Goal: Information Seeking & Learning: Check status

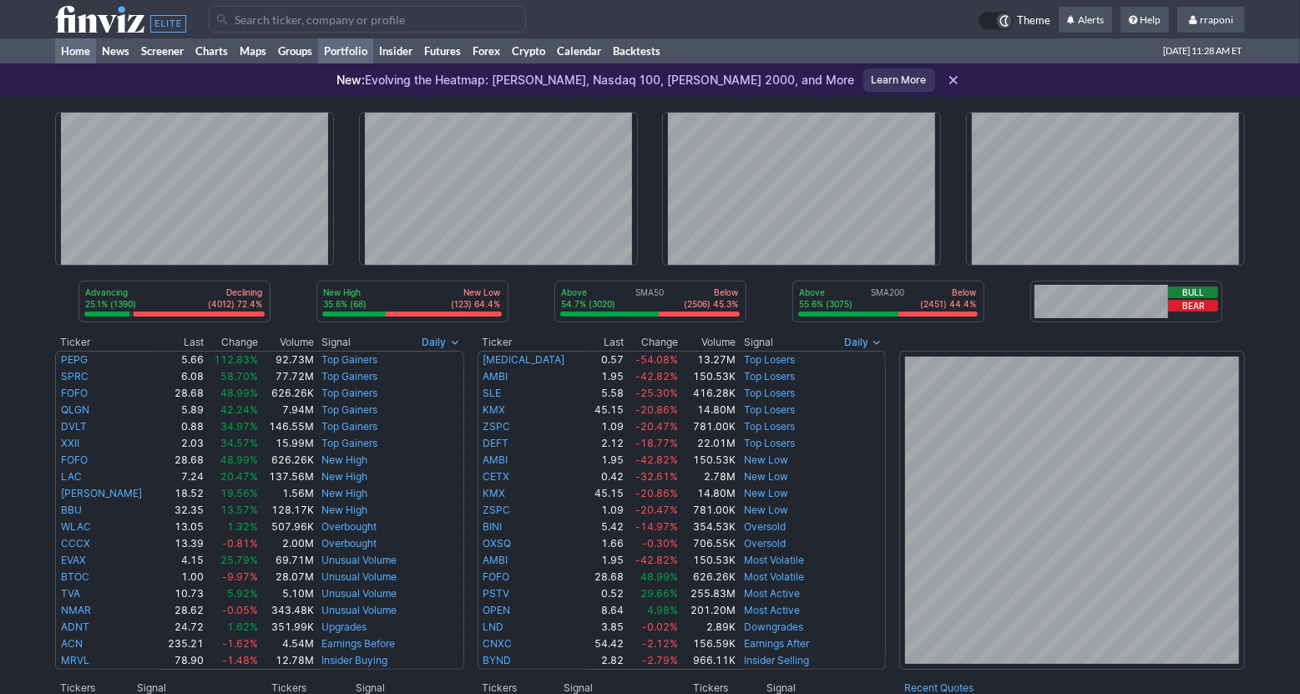
click at [372, 55] on link "Portfolio" at bounding box center [345, 50] width 55 height 25
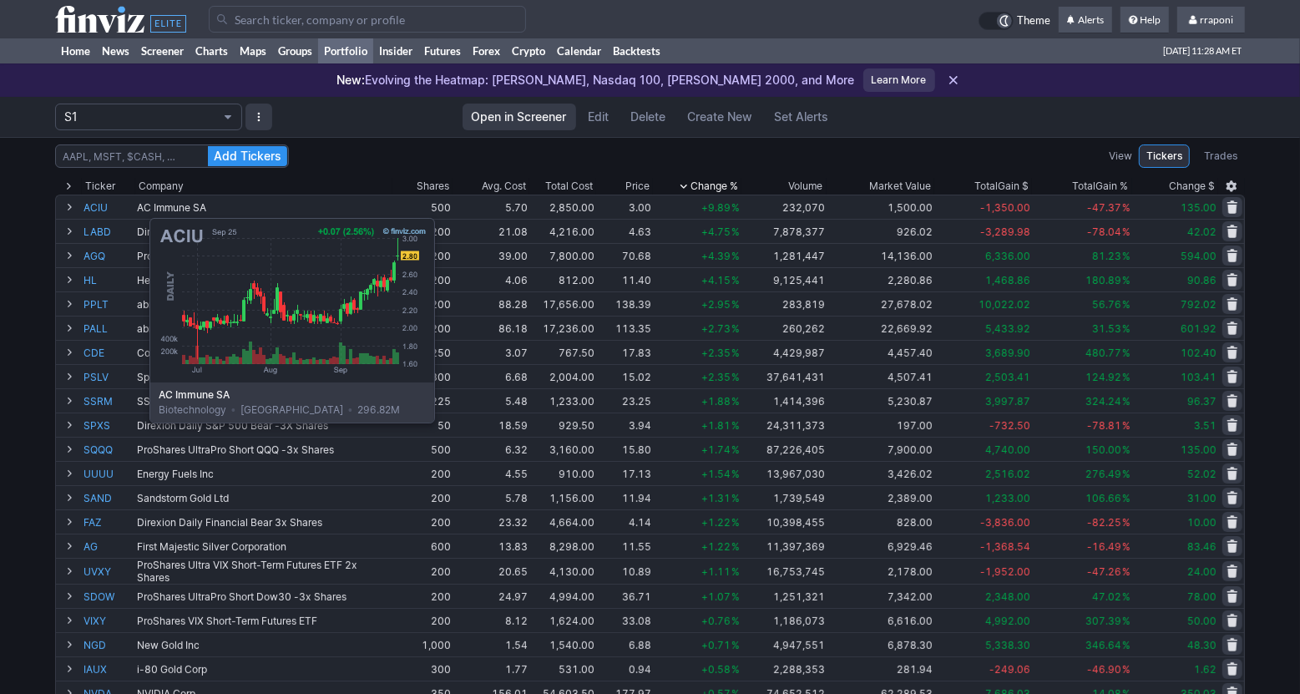
click at [108, 210] on link "ACIU" at bounding box center [109, 206] width 50 height 23
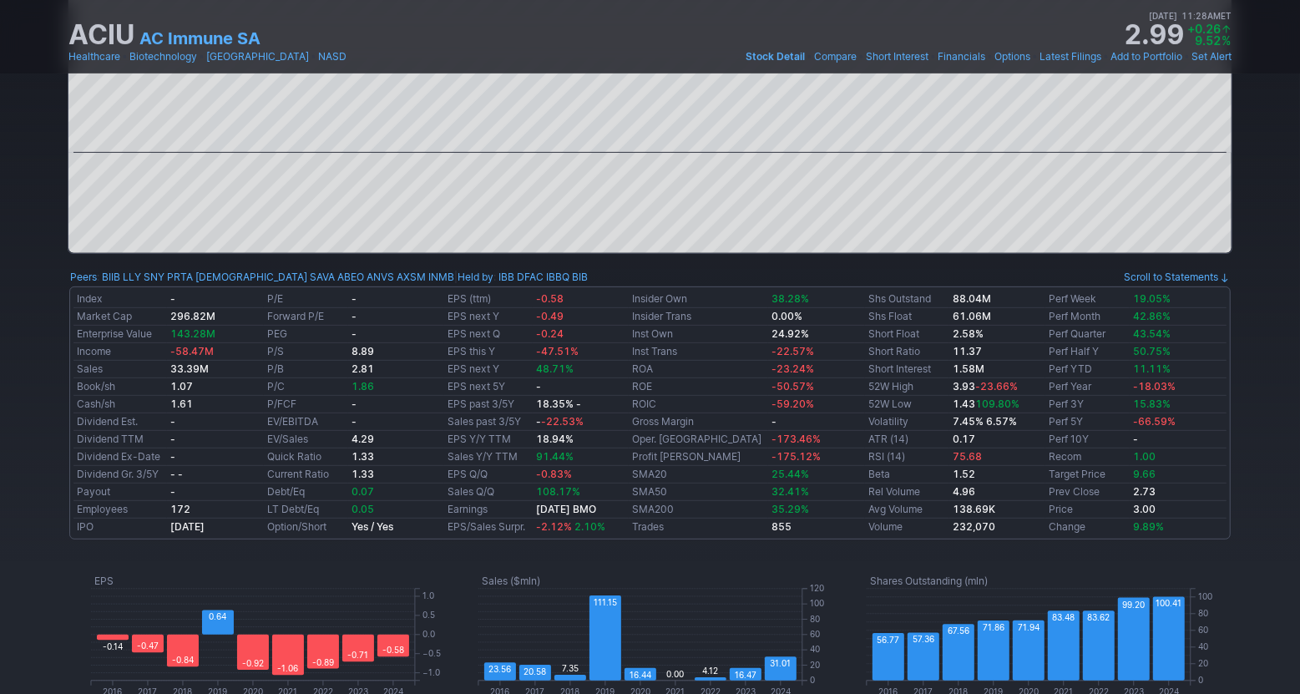
scroll to position [18, 0]
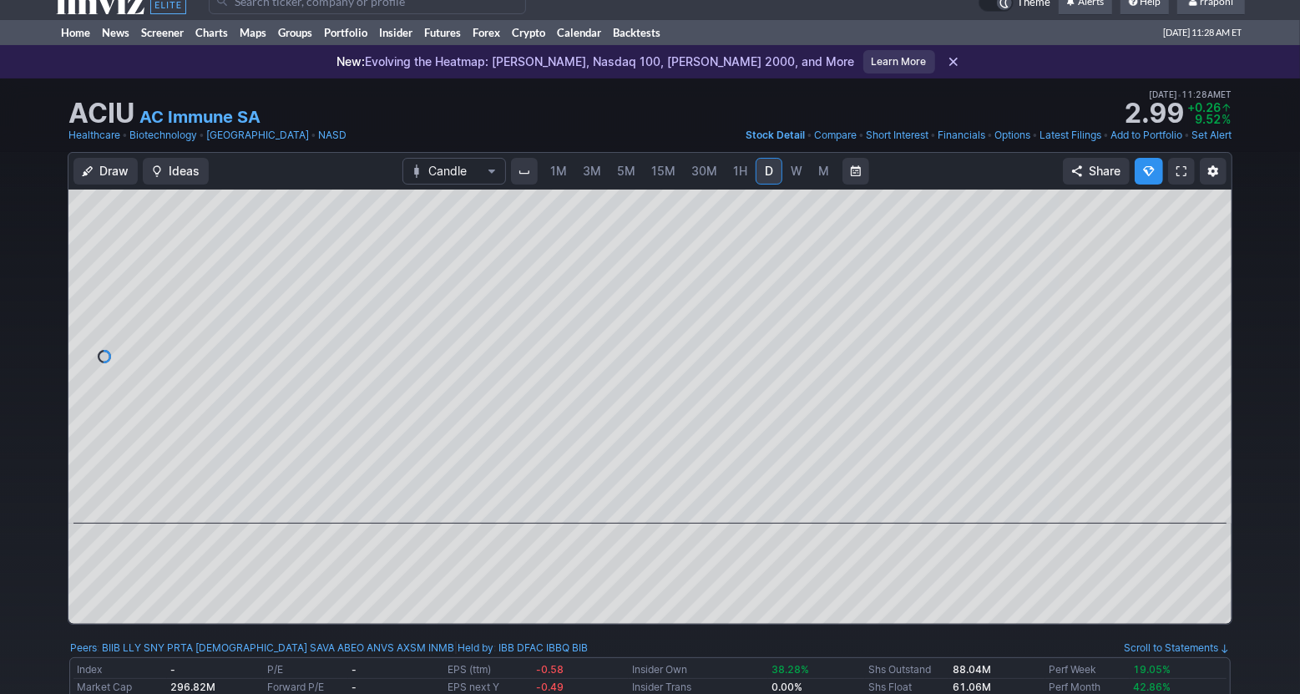
click at [626, 175] on span "5M" at bounding box center [626, 171] width 18 height 14
